Goal: Use online tool/utility: Use online tool/utility

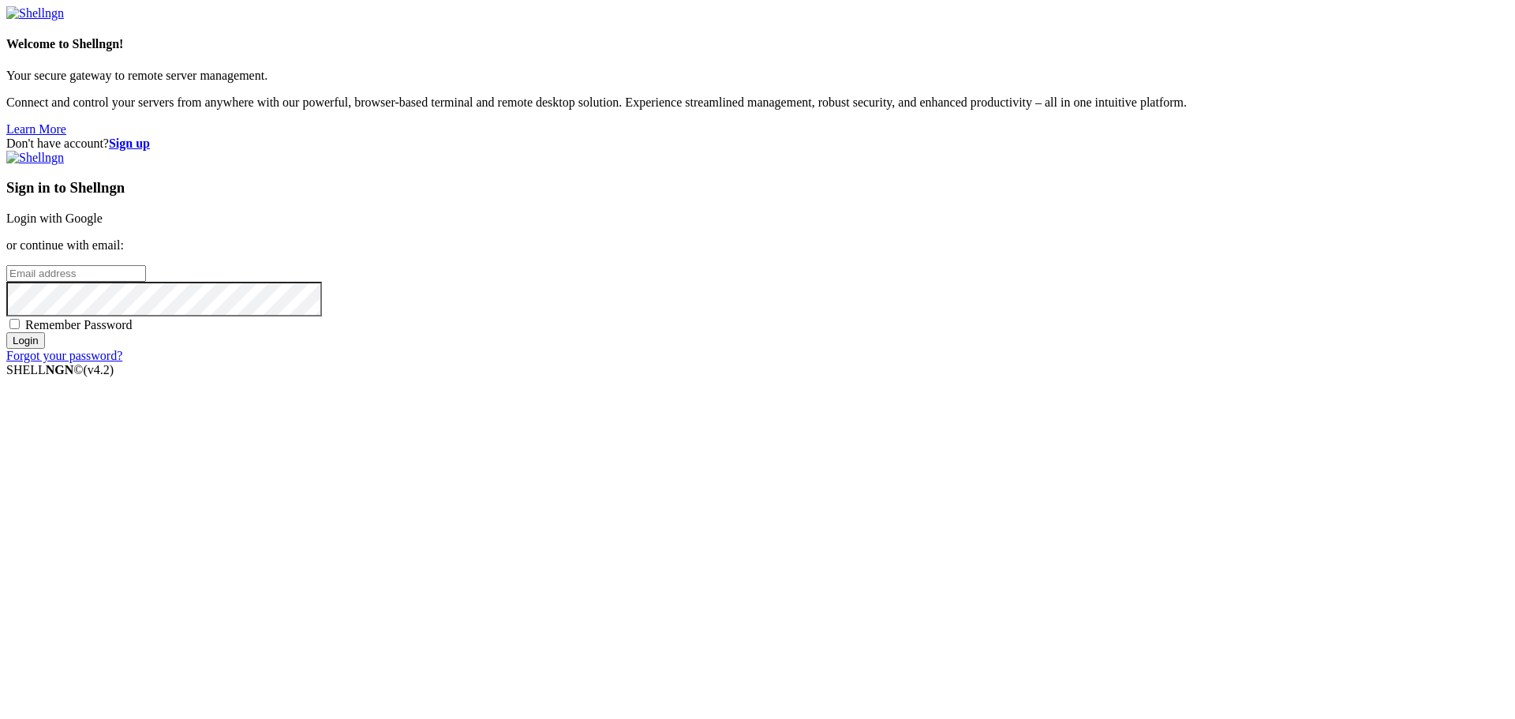
type input "[EMAIL_ADDRESS][DOMAIN_NAME]"
click at [45, 349] on input "Login" at bounding box center [25, 340] width 39 height 17
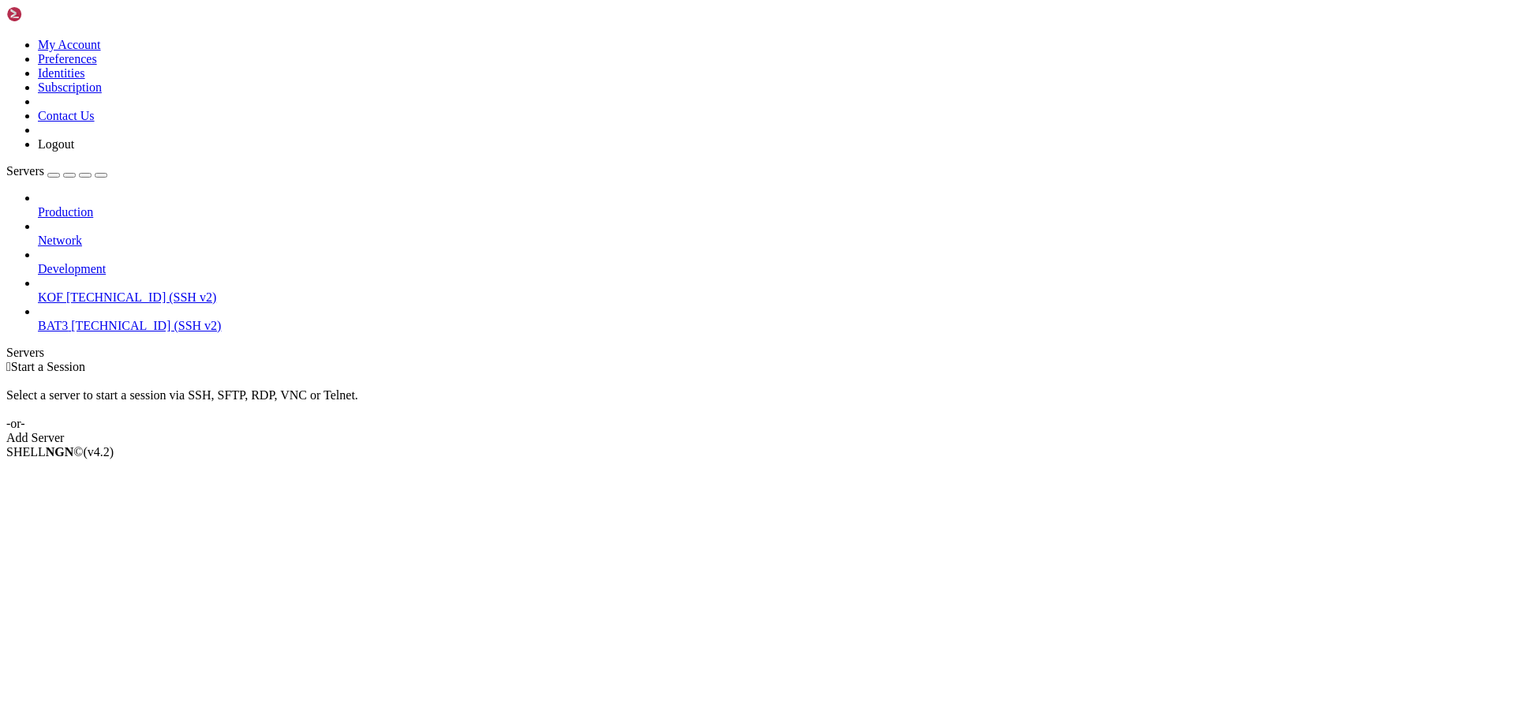
click at [103, 290] on span "[TECHNICAL_ID] (SSH v2)" at bounding box center [141, 296] width 150 height 13
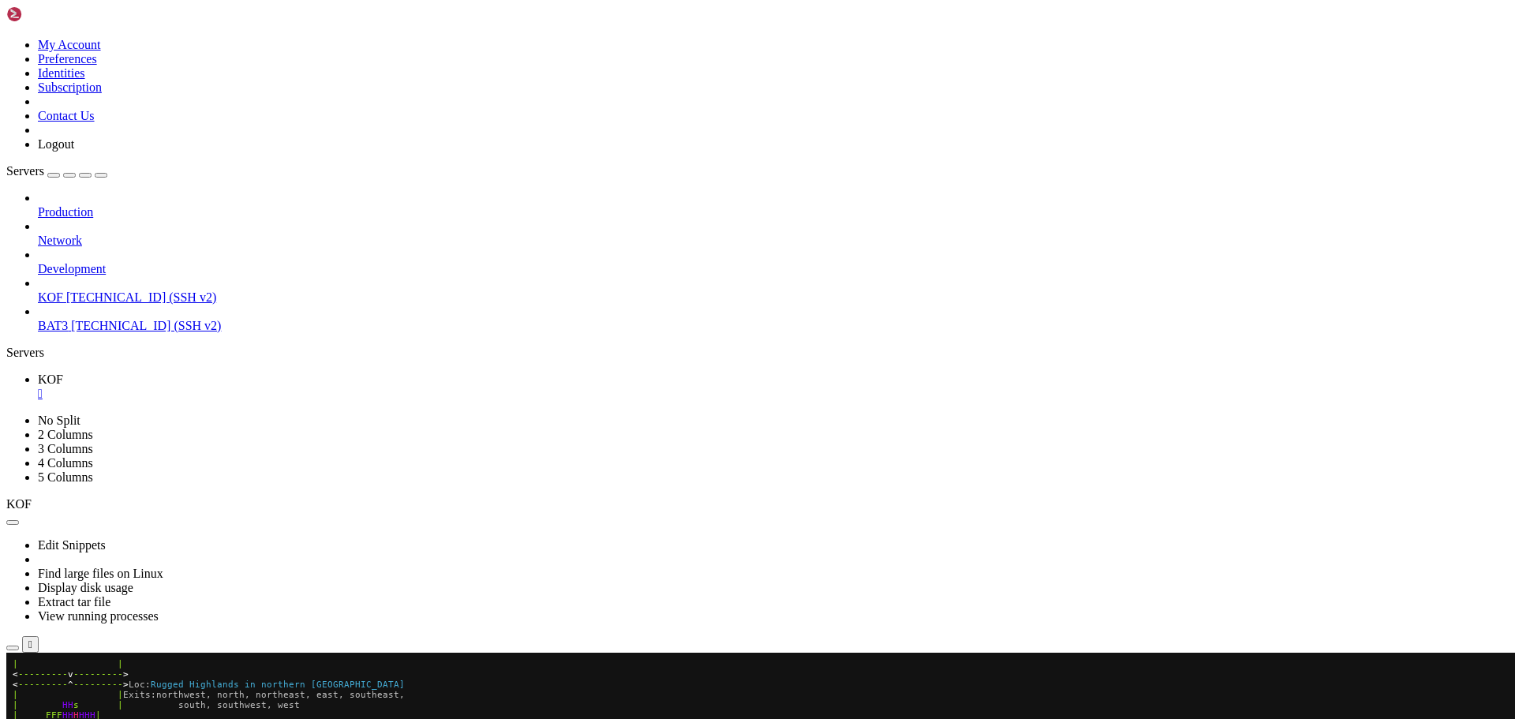
scroll to position [72, 0]
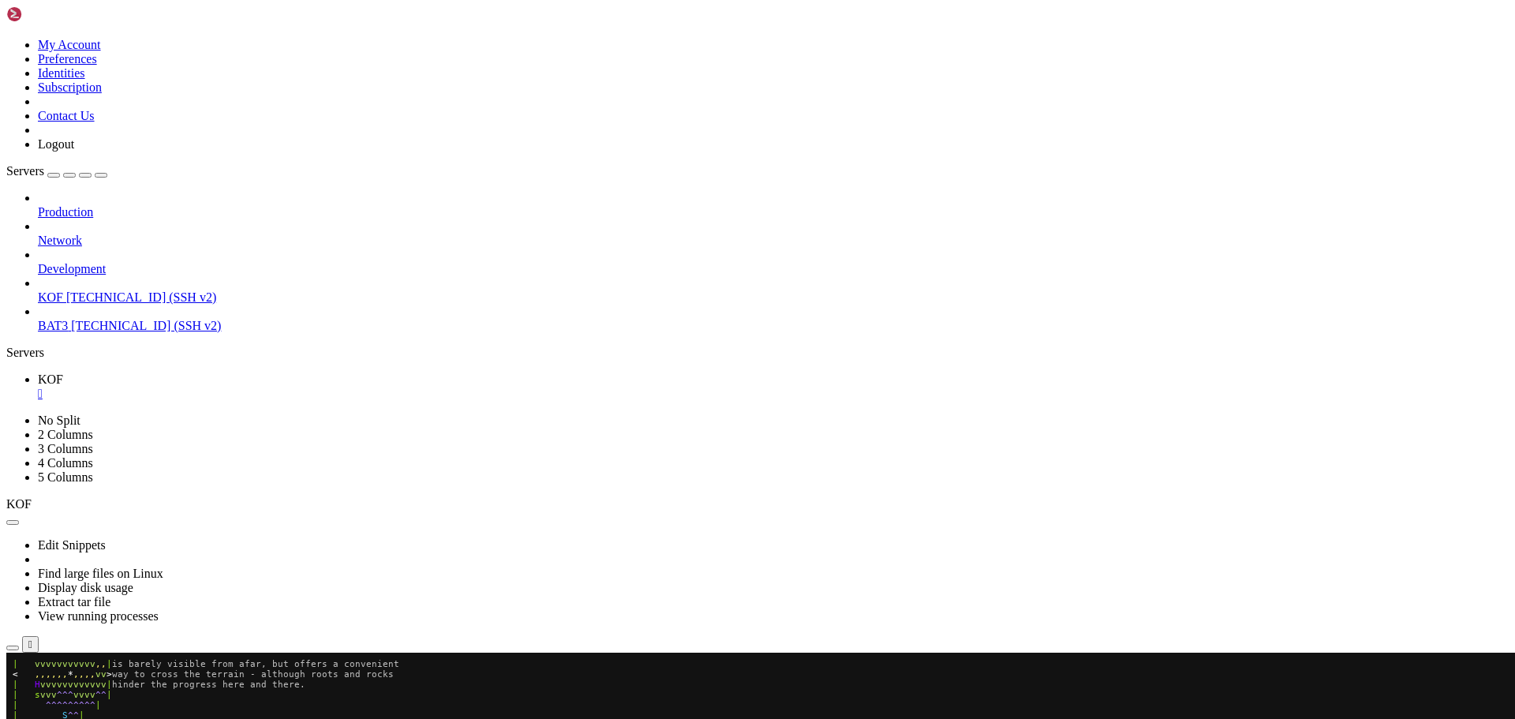
scroll to position [185, 0]
